Goal: Task Accomplishment & Management: Manage account settings

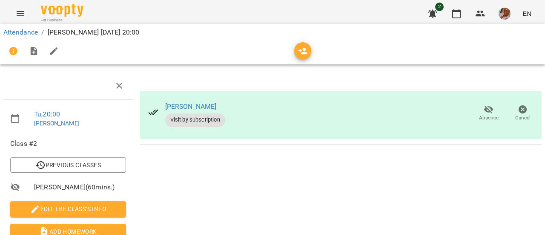
scroll to position [156, 0]
click at [463, 14] on button "button" at bounding box center [456, 13] width 20 height 20
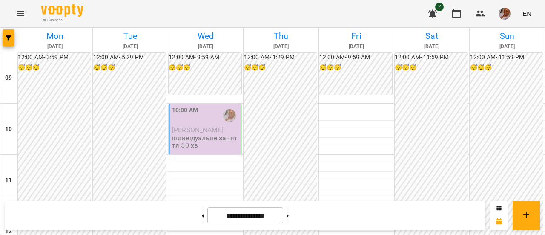
click at [195, 128] on span "[PERSON_NAME]" at bounding box center [198, 130] width 52 height 8
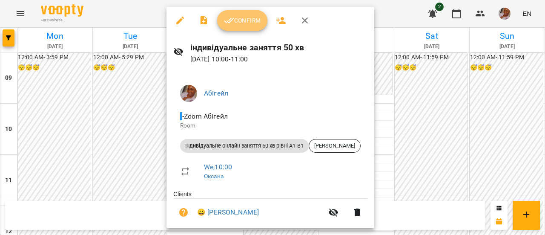
click at [240, 26] on button "Confirm" at bounding box center [242, 20] width 50 height 20
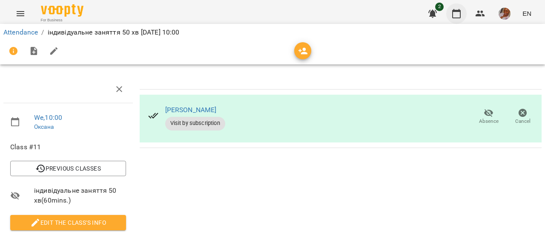
click at [462, 19] on button "button" at bounding box center [456, 13] width 20 height 20
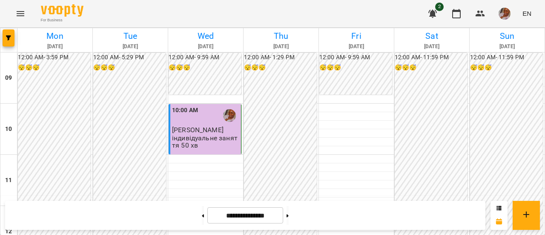
scroll to position [213, 0]
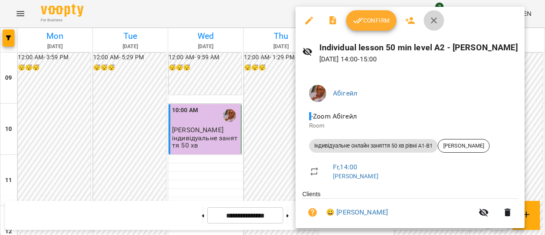
click at [429, 19] on icon "button" at bounding box center [434, 20] width 10 height 10
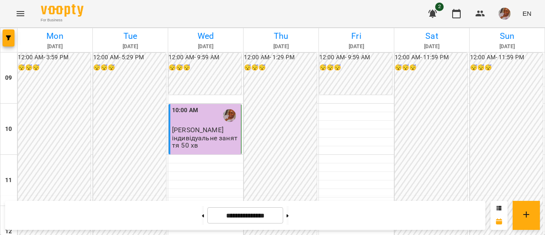
scroll to position [383, 0]
click at [289, 218] on button at bounding box center [288, 215] width 2 height 19
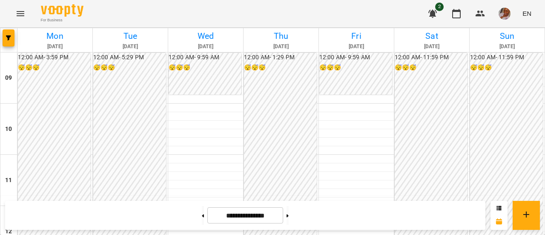
scroll to position [0, 0]
click at [289, 215] on button at bounding box center [288, 215] width 2 height 19
type input "**********"
